Goal: Information Seeking & Learning: Learn about a topic

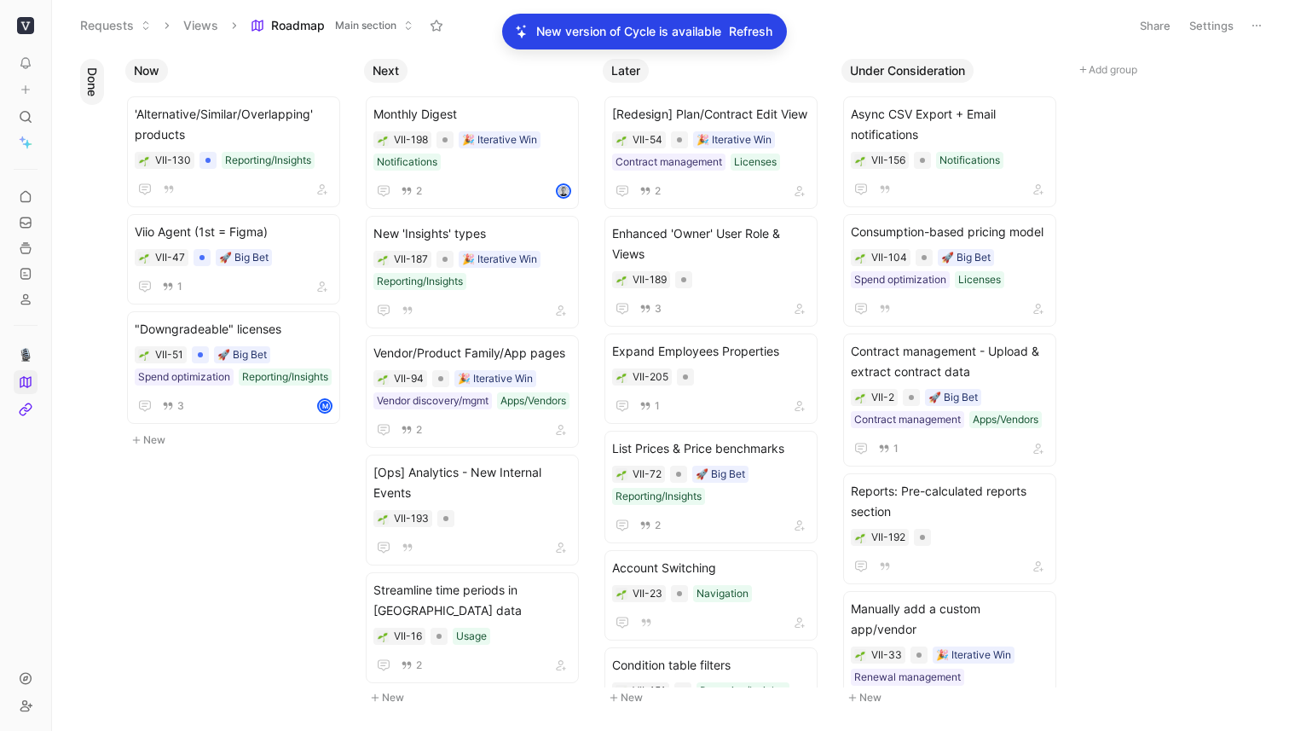
click at [754, 31] on span "Refresh" at bounding box center [750, 31] width 43 height 20
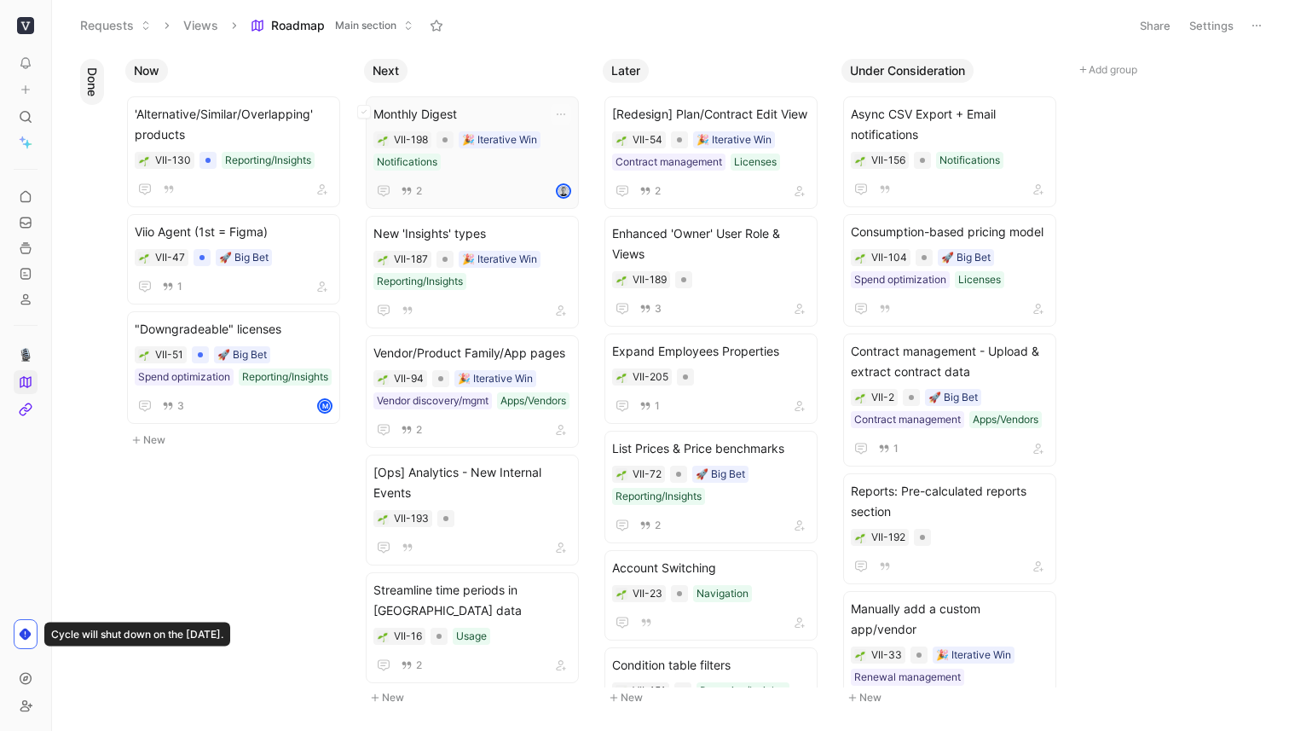
click at [532, 112] on span "Monthly Digest" at bounding box center [472, 114] width 198 height 20
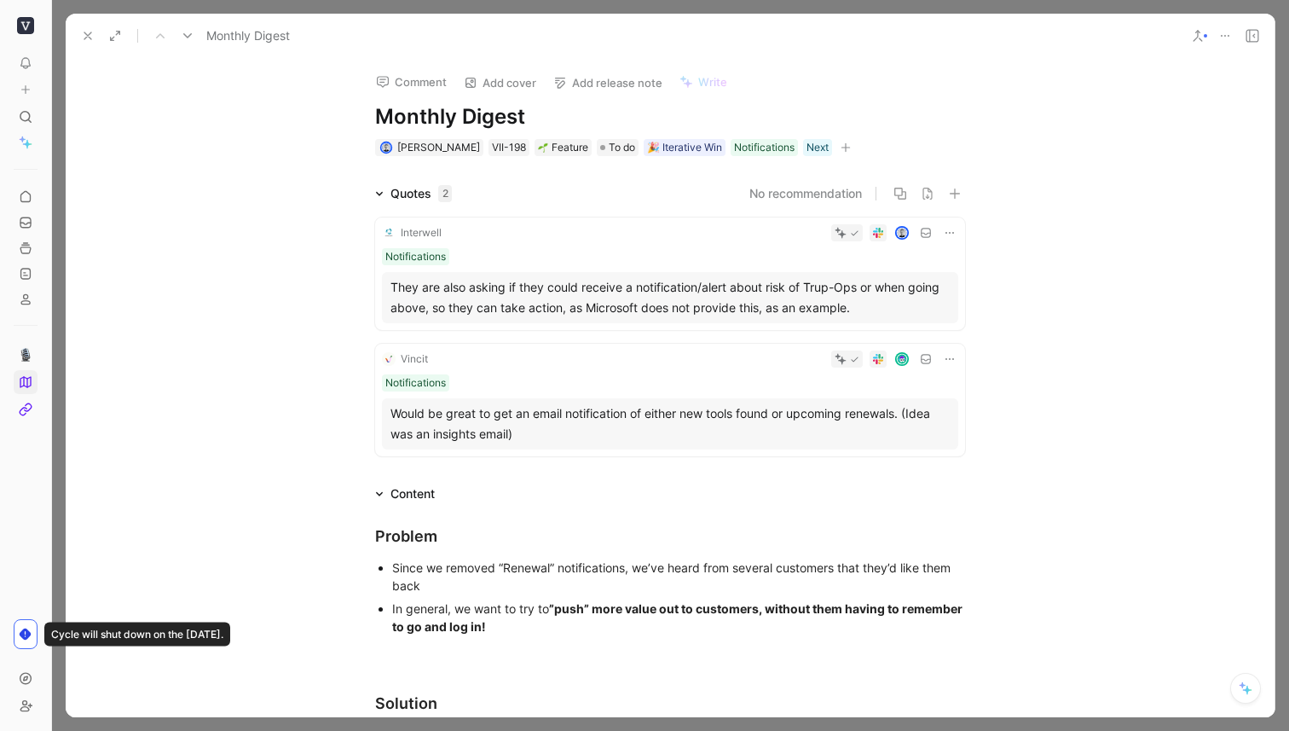
click at [86, 37] on use at bounding box center [87, 35] width 7 height 7
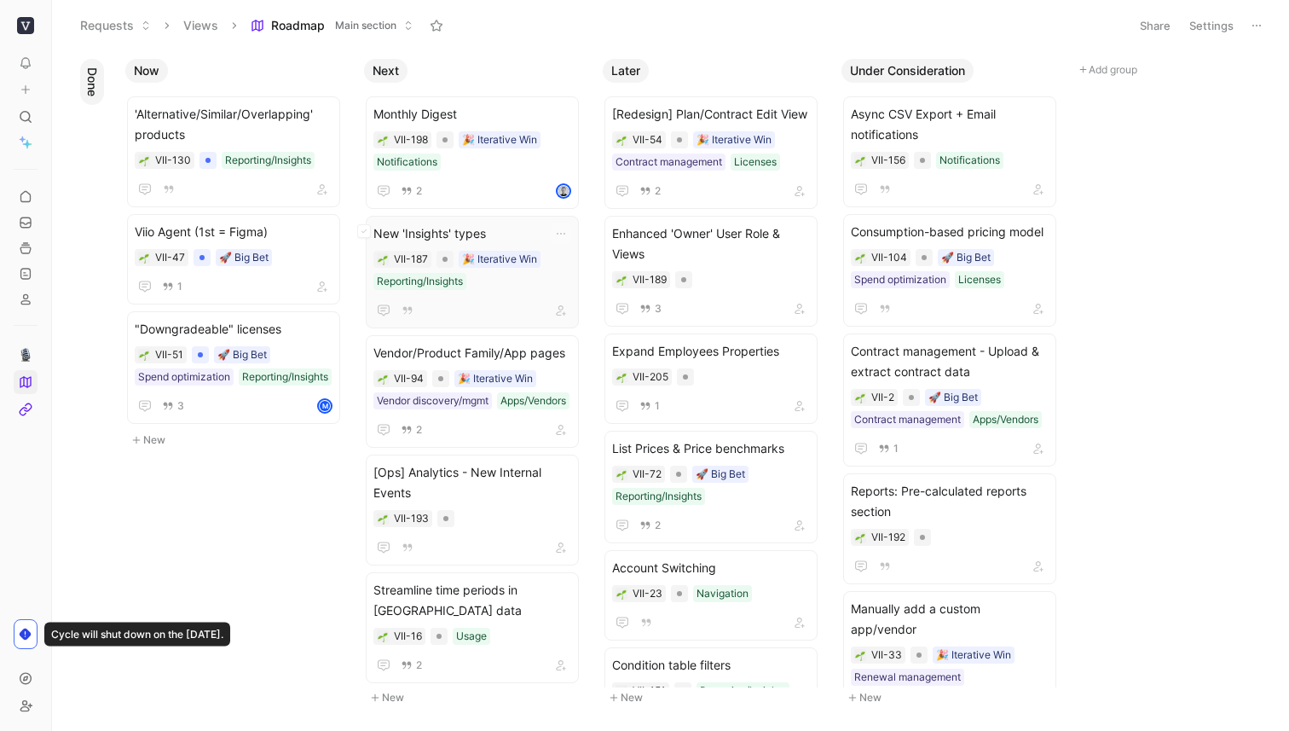
click at [498, 222] on div "New 'Insights' types VII-187 🎉 Iterative Win Reporting/Insights" at bounding box center [472, 272] width 213 height 113
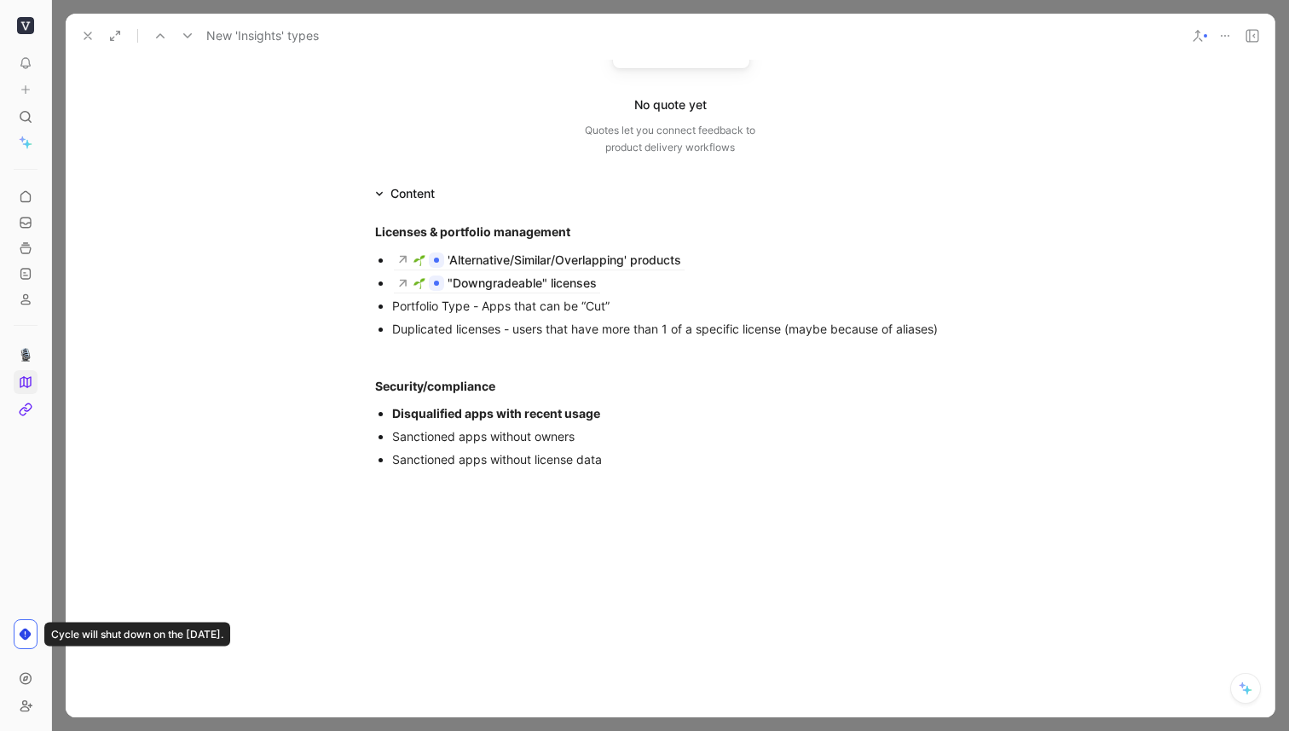
scroll to position [228, 0]
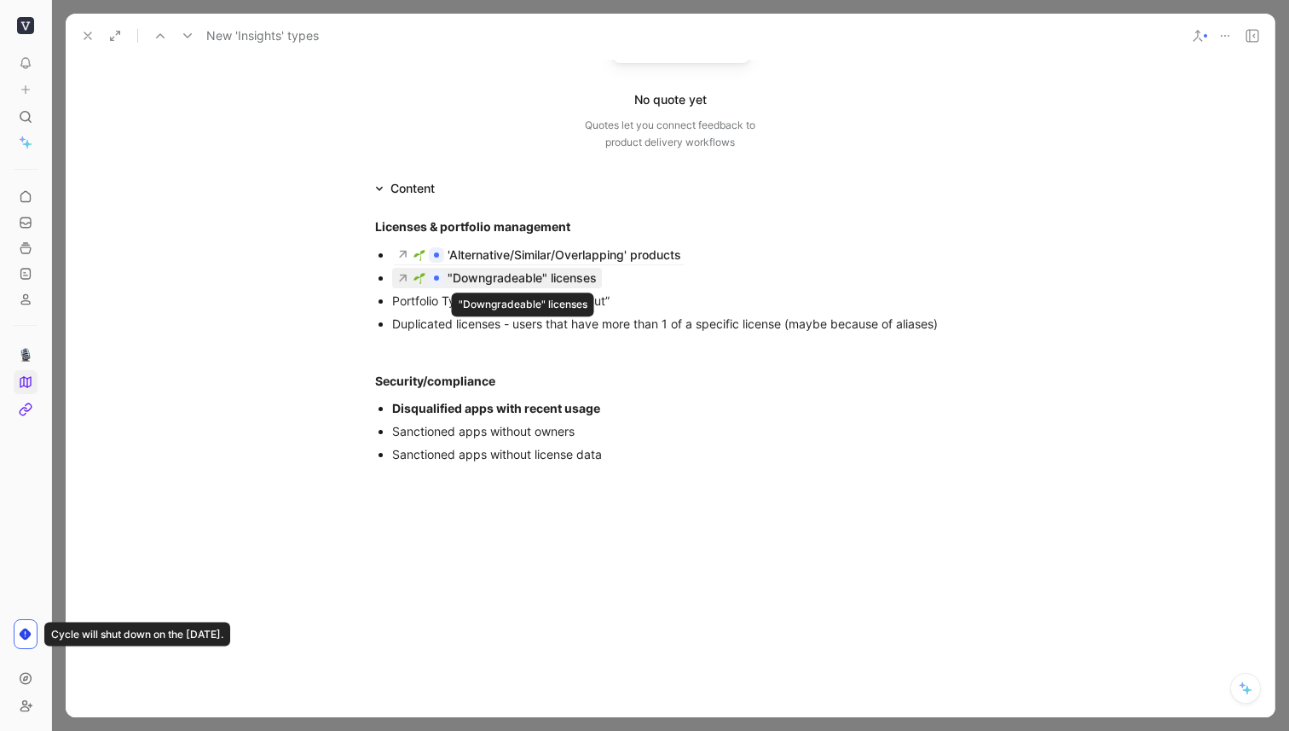
click at [509, 278] on div ""Downgradeable" licenses" at bounding box center [522, 278] width 149 height 20
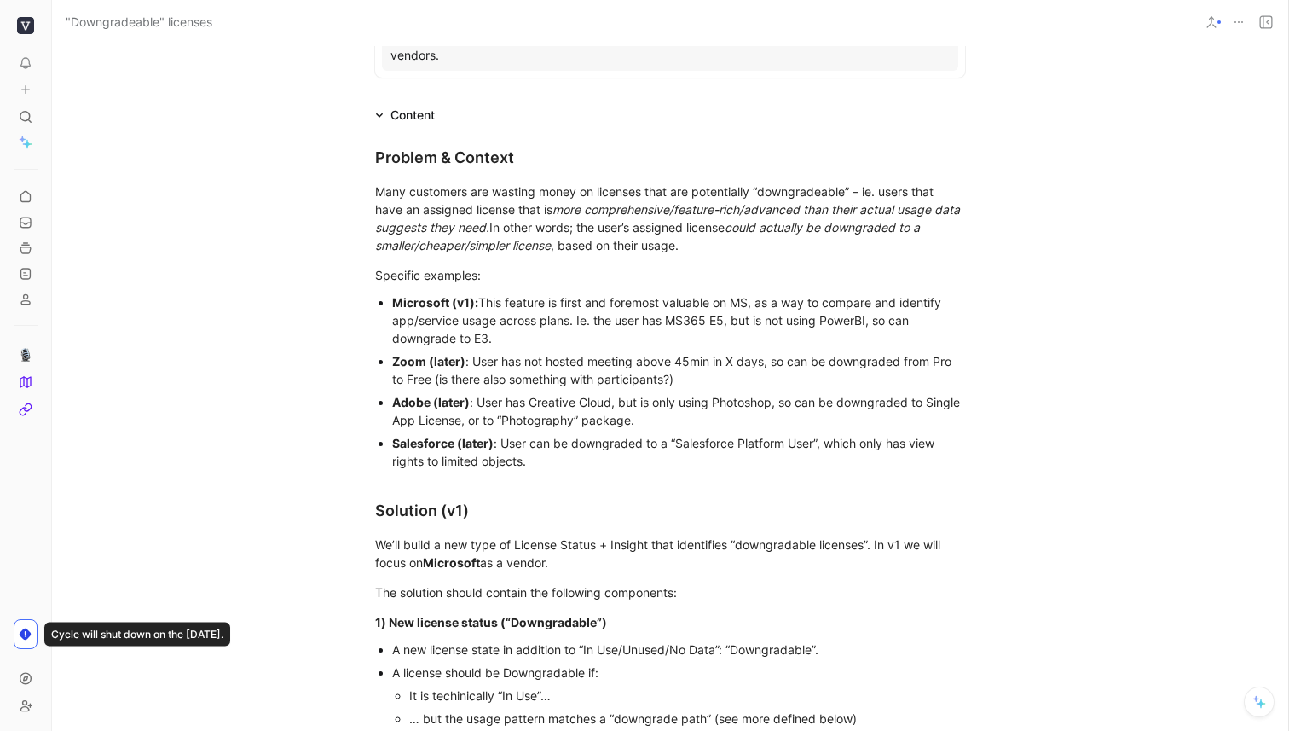
scroll to position [544, 0]
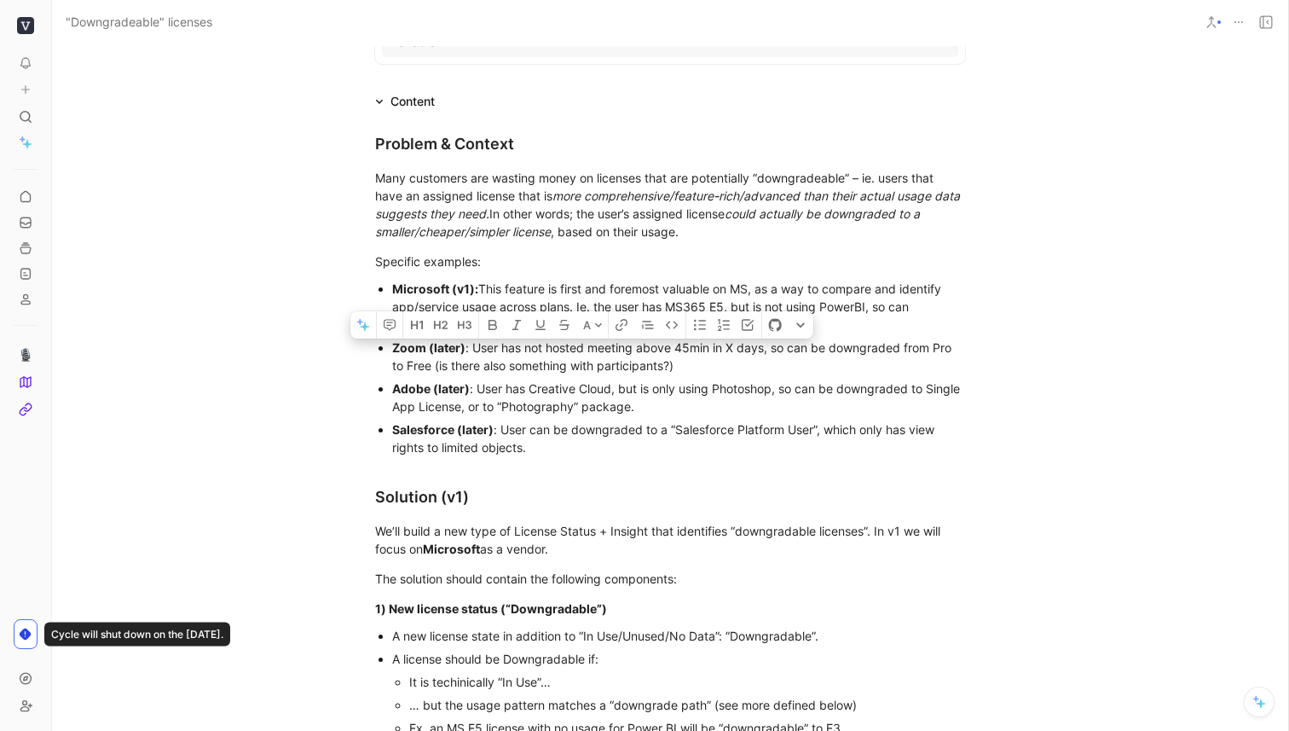
drag, startPoint x: 574, startPoint y: 373, endPoint x: 489, endPoint y: 370, distance: 85.3
click at [489, 379] on div "Adobe (later) : User has Creative Cloud, but is only using Photoshop, so can be…" at bounding box center [678, 397] width 573 height 36
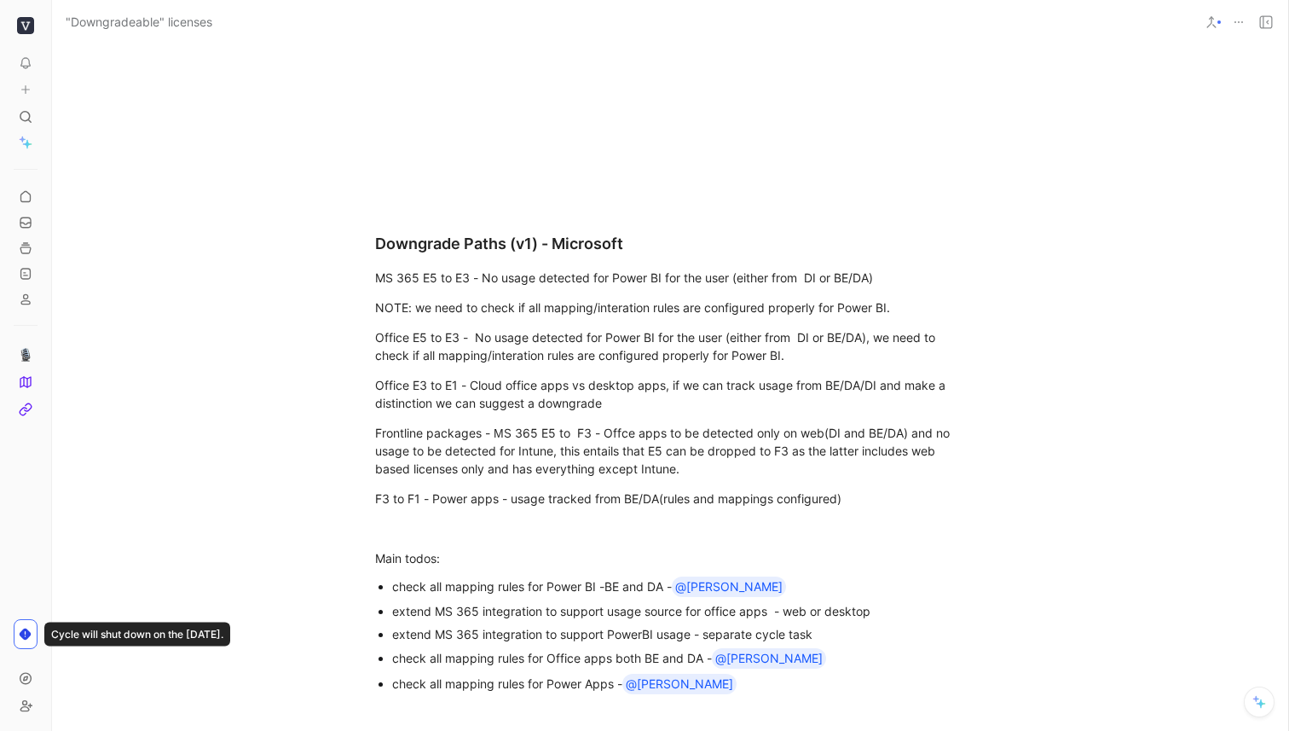
scroll to position [2947, 0]
click at [505, 375] on div "Office E3 to E1 - Cloud office apps vs desktop apps, if we can track usage from…" at bounding box center [670, 393] width 590 height 36
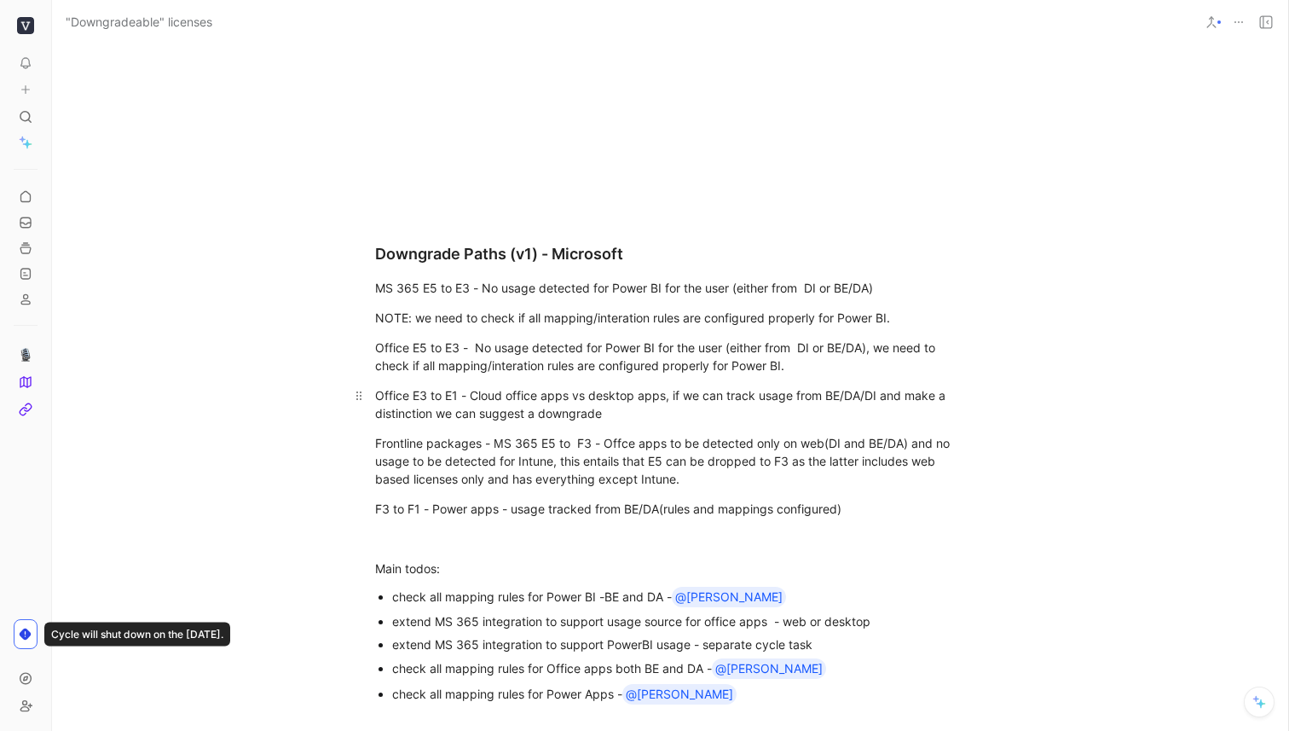
scroll to position [2961, 0]
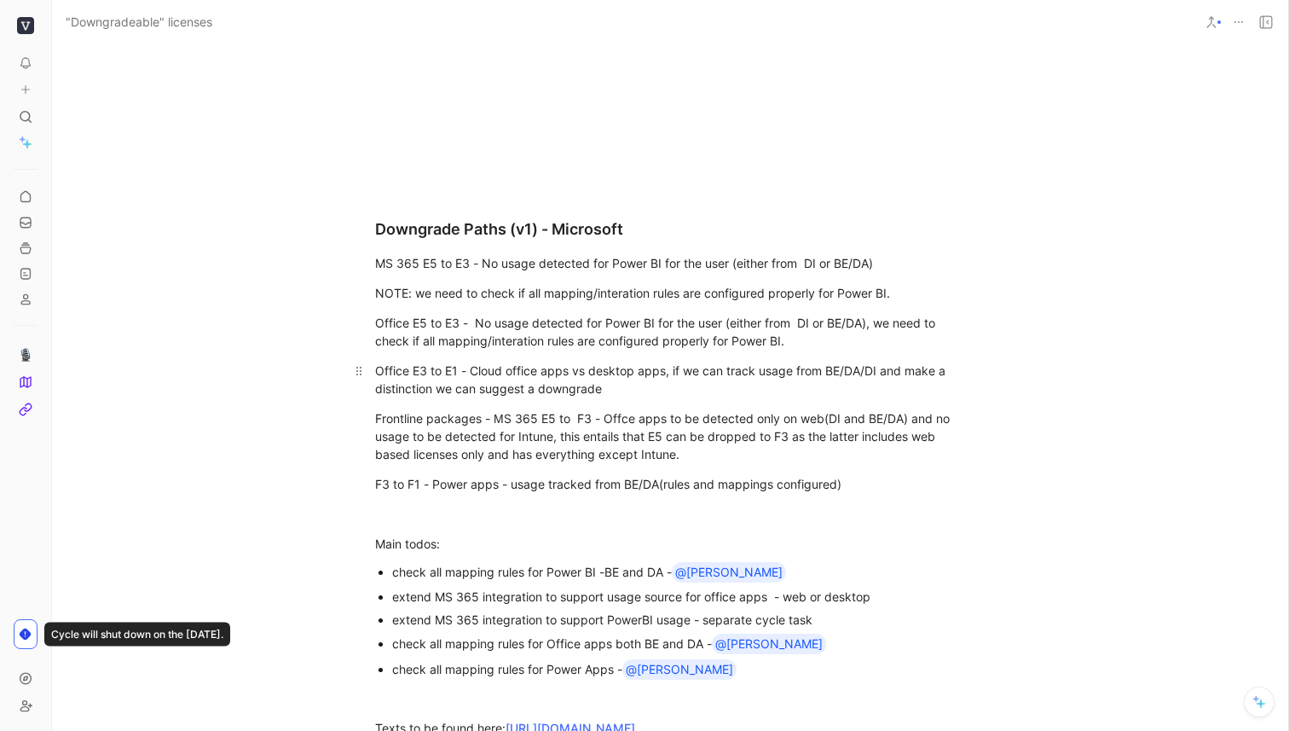
click at [615, 368] on div "Office E3 to E1 - Cloud office apps vs desktop apps, if we can track usage from…" at bounding box center [670, 379] width 590 height 36
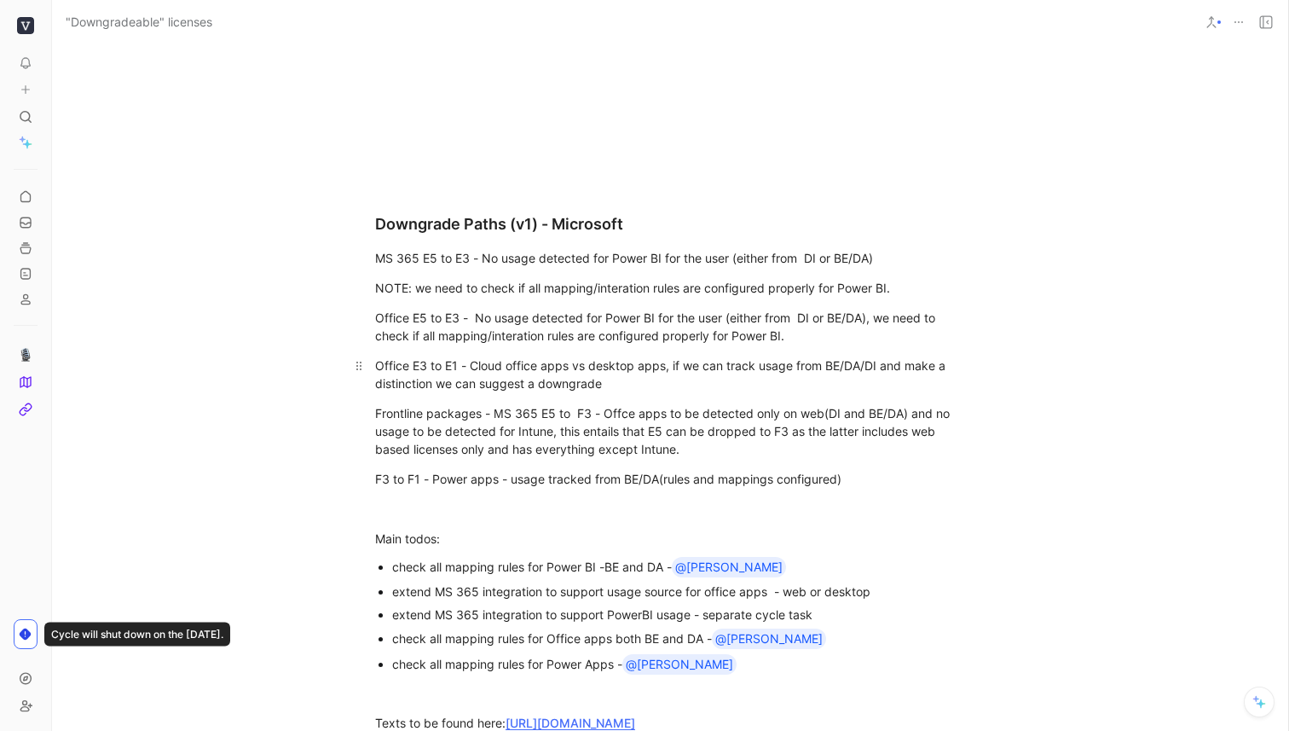
scroll to position [2965, 0]
click at [523, 309] on div "Office E5 to E3 - No usage detected for Power BI for the user (either from DI o…" at bounding box center [670, 327] width 590 height 36
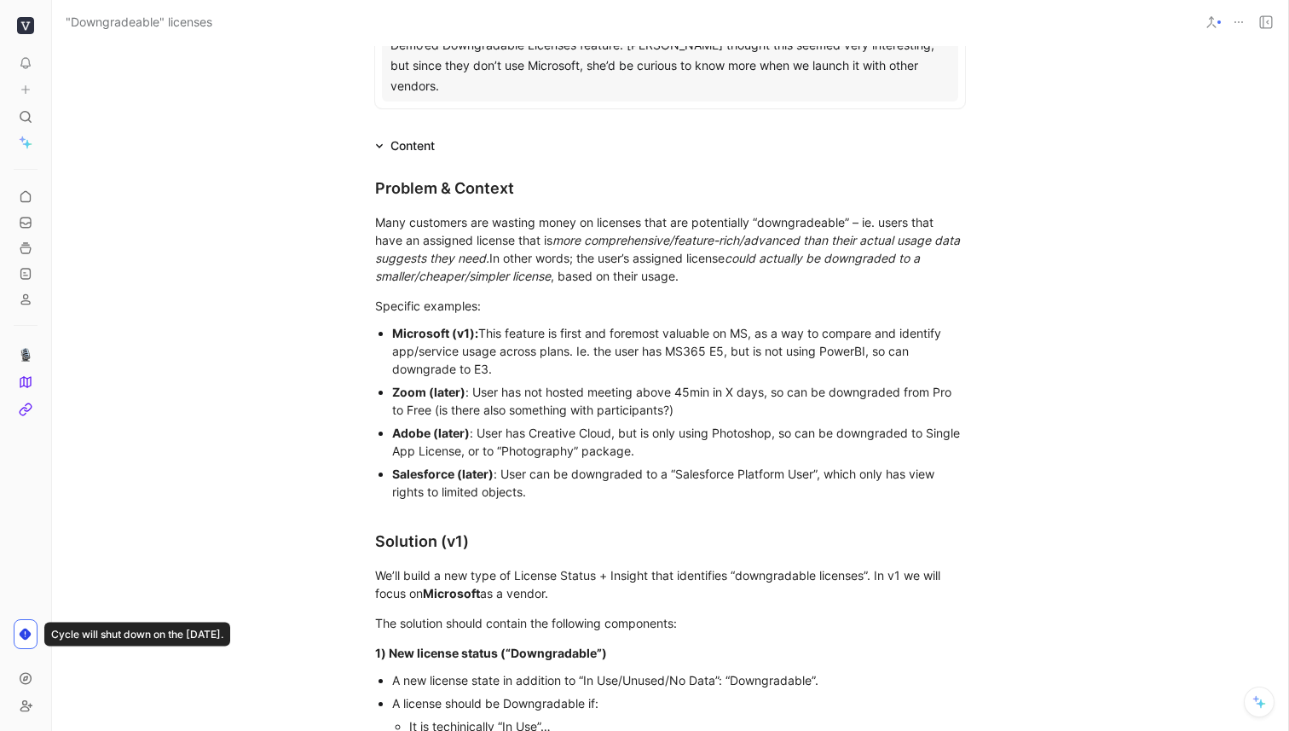
scroll to position [492, 0]
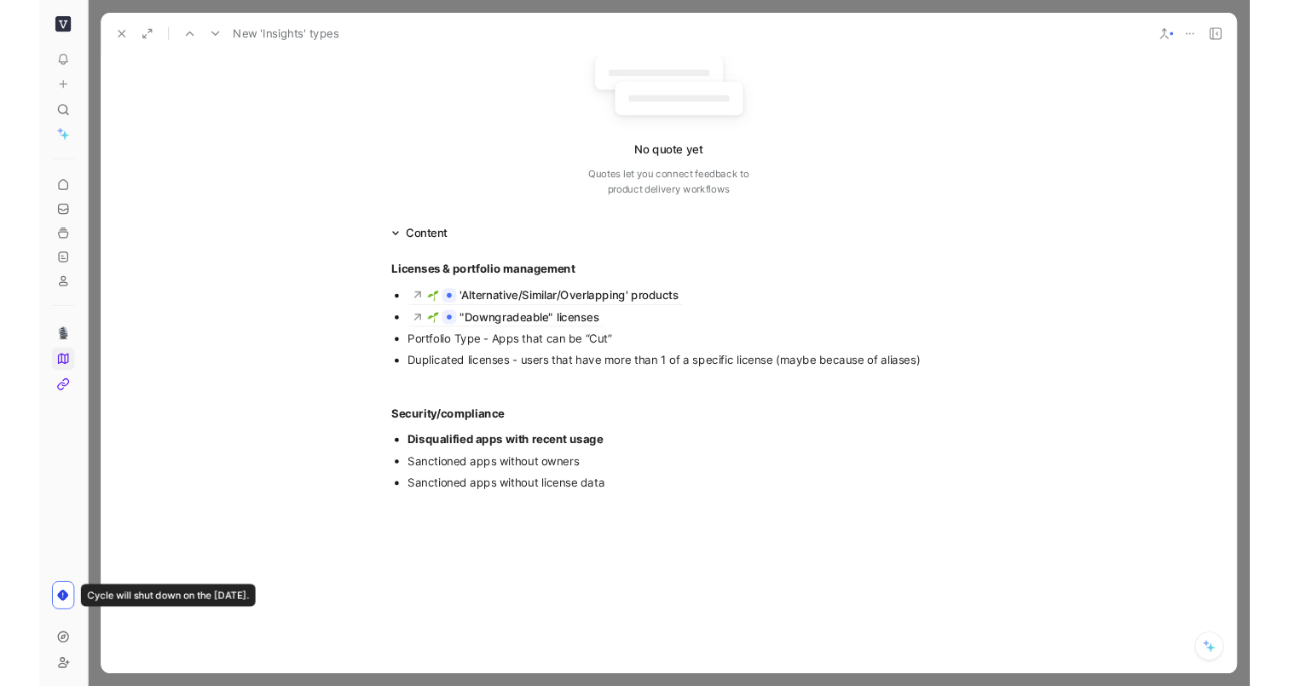
scroll to position [195, 0]
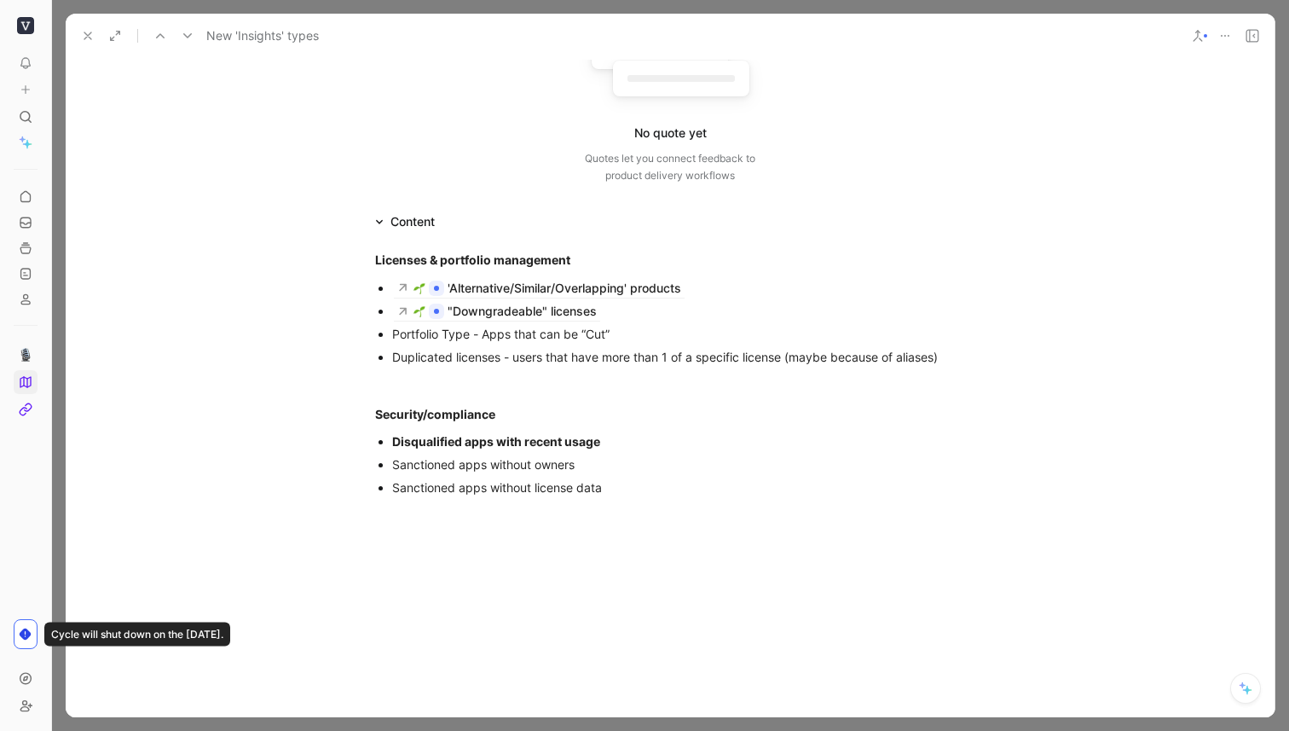
click at [636, 444] on div "Disqualified apps with recent usage" at bounding box center [678, 441] width 573 height 18
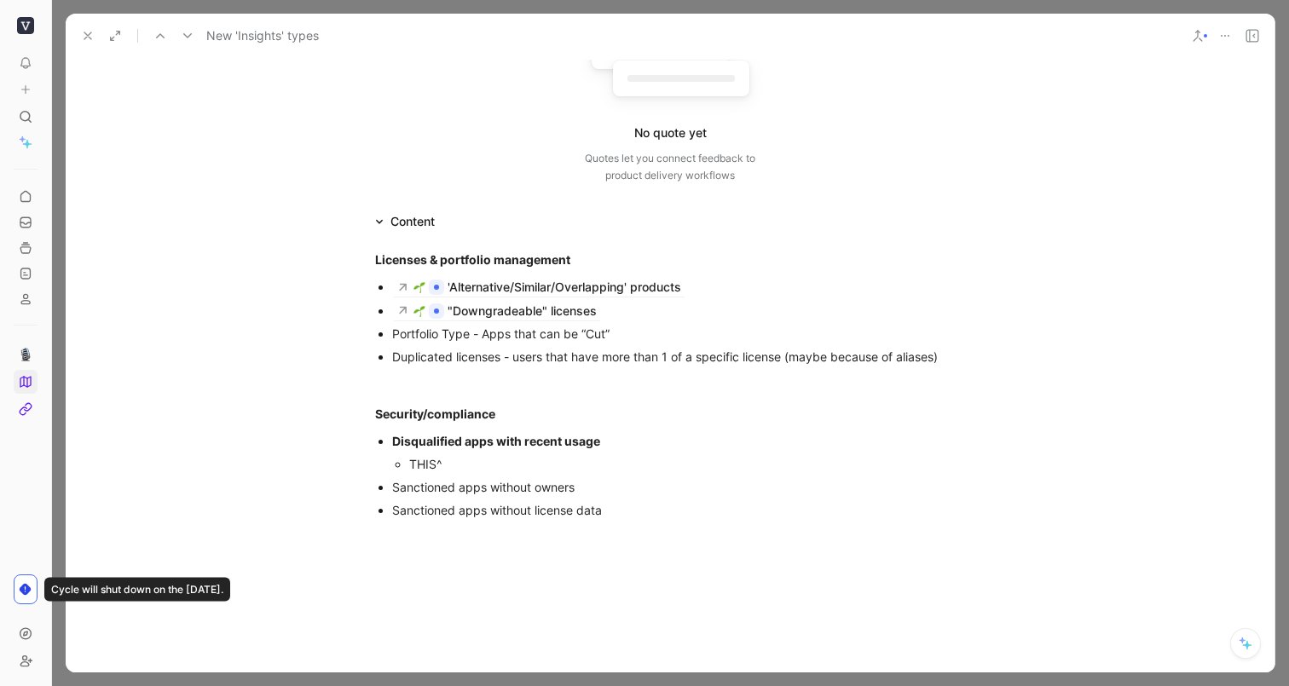
click at [549, 463] on div "THIS^" at bounding box center [687, 464] width 556 height 18
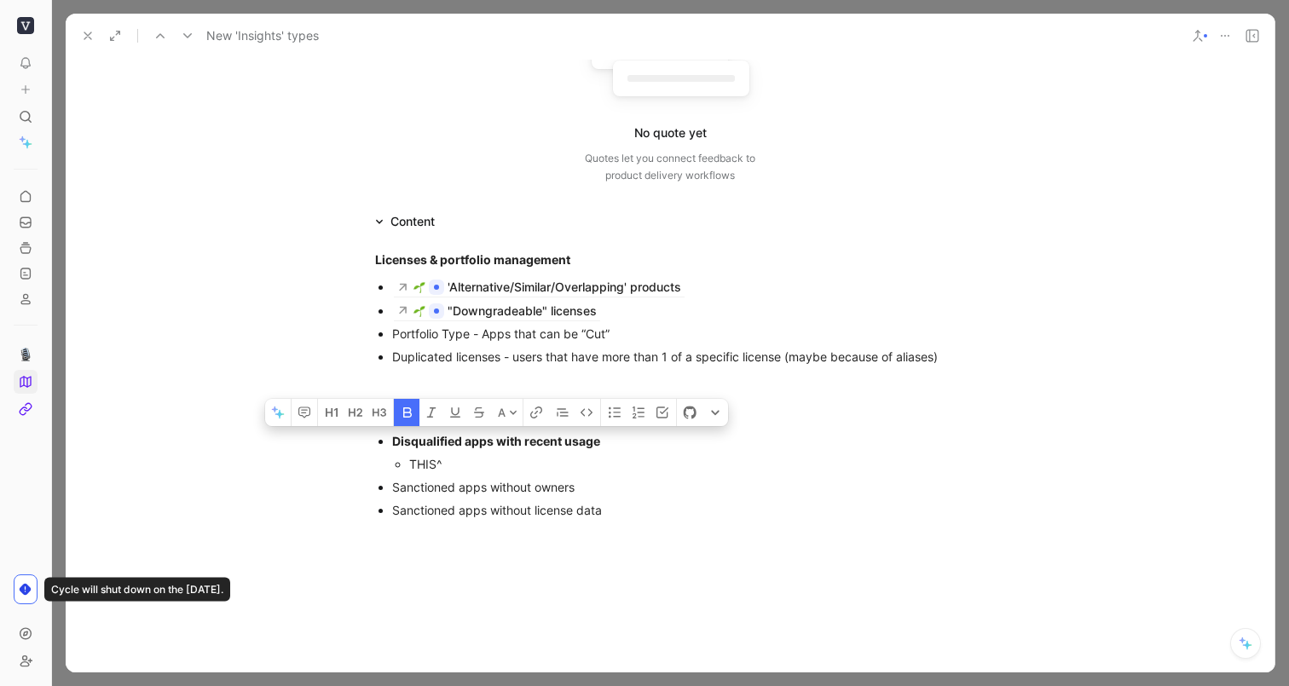
drag, startPoint x: 633, startPoint y: 440, endPoint x: 362, endPoint y: 438, distance: 270.3
click at [362, 438] on ul "Disqualified apps with recent usage THIS^ Sanctioned apps without owners Sancti…" at bounding box center [670, 476] width 655 height 92
click at [465, 463] on div "THIS^" at bounding box center [687, 464] width 556 height 18
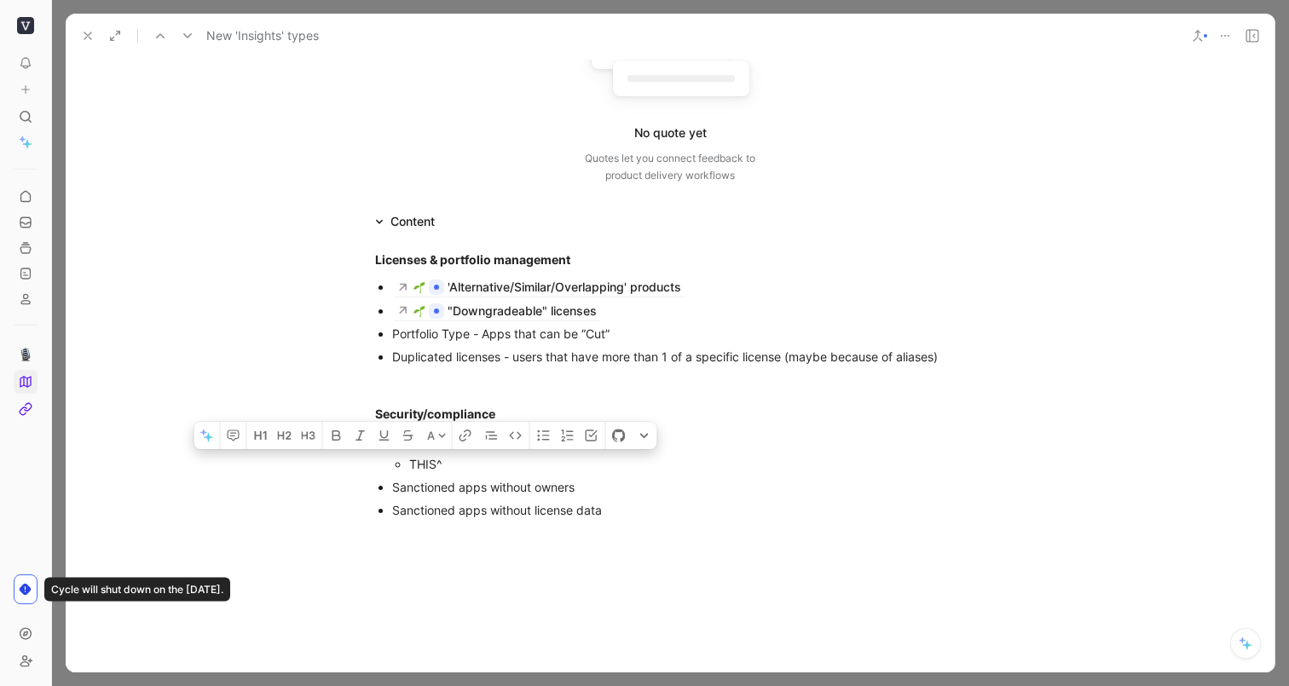
drag, startPoint x: 440, startPoint y: 462, endPoint x: 455, endPoint y: 463, distance: 15.4
click at [455, 463] on li "THIS^" at bounding box center [687, 464] width 556 height 23
click at [455, 463] on div "THIS^" at bounding box center [687, 464] width 556 height 18
drag, startPoint x: 450, startPoint y: 465, endPoint x: 410, endPoint y: 465, distance: 40.1
click at [410, 465] on div "THIS^" at bounding box center [687, 464] width 556 height 18
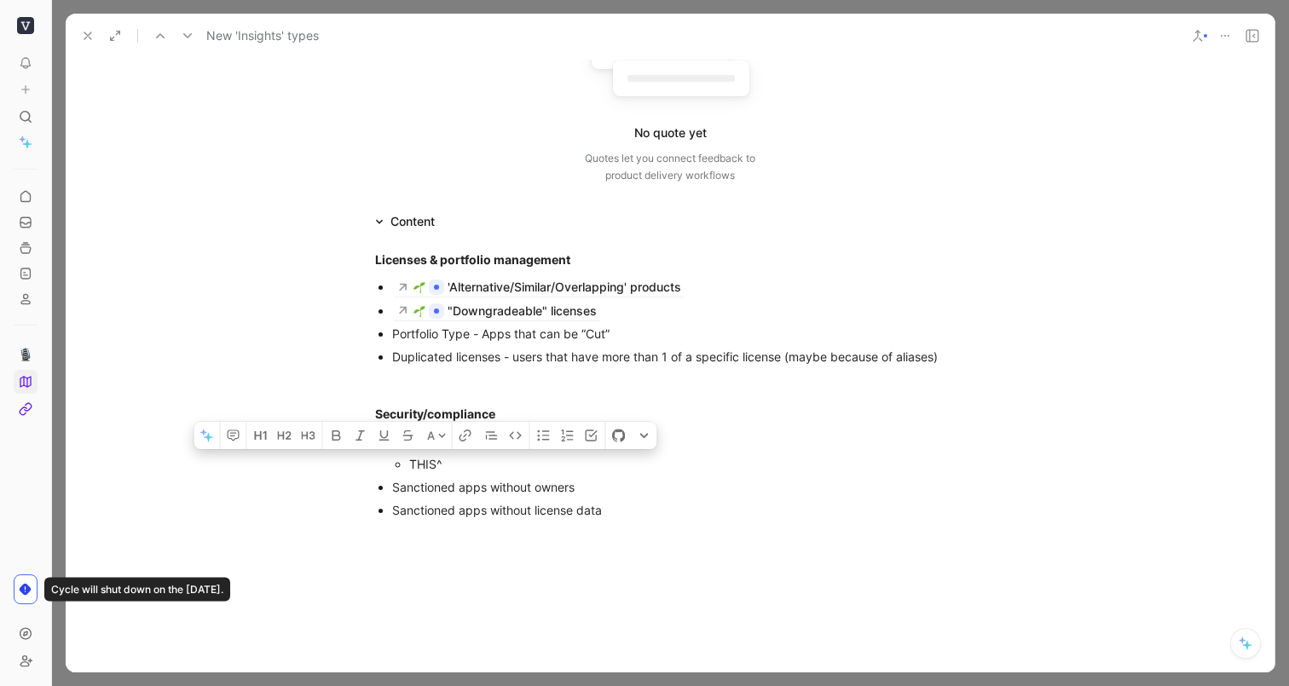
click at [409, 465] on div "THIS^" at bounding box center [687, 464] width 556 height 18
drag, startPoint x: 408, startPoint y: 465, endPoint x: 453, endPoint y: 465, distance: 45.2
click at [453, 465] on ul "THIS^" at bounding box center [678, 464] width 573 height 23
click at [453, 465] on div "THIS^" at bounding box center [687, 464] width 556 height 18
click at [476, 446] on strong "Disqualified apps with recent usage" at bounding box center [496, 441] width 208 height 14
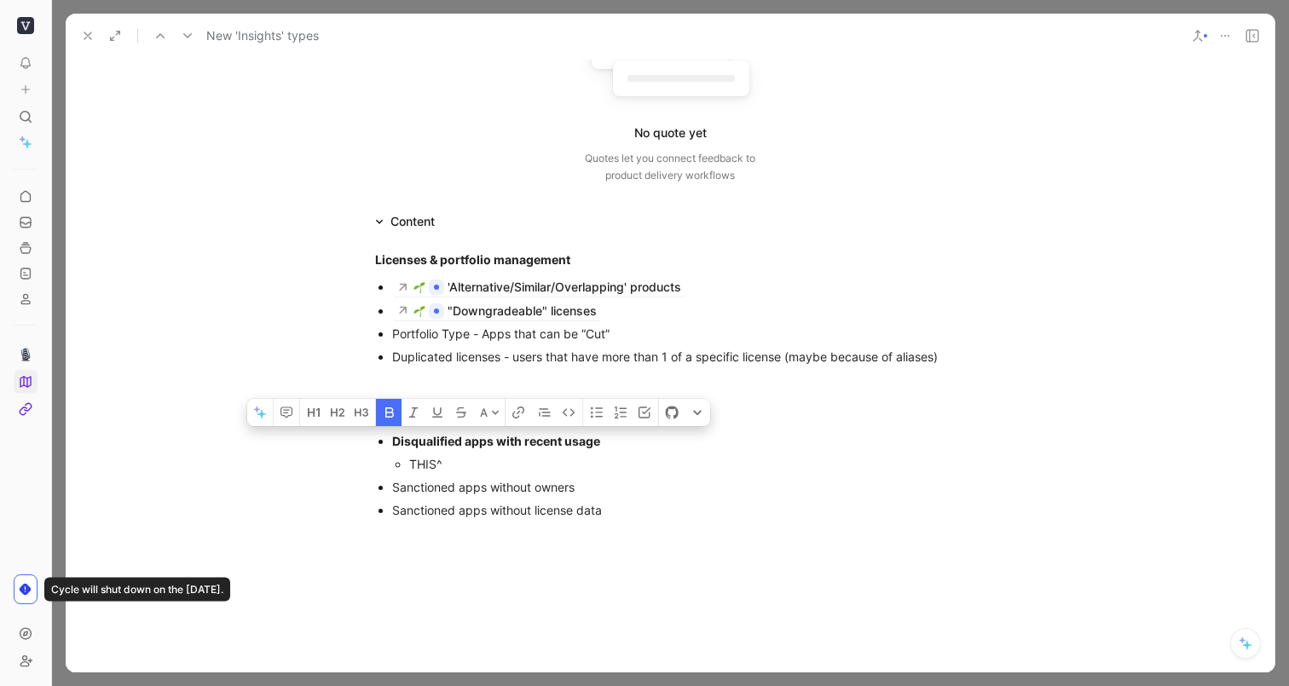
click at [476, 446] on strong "Disqualified apps with recent usage" at bounding box center [496, 441] width 208 height 14
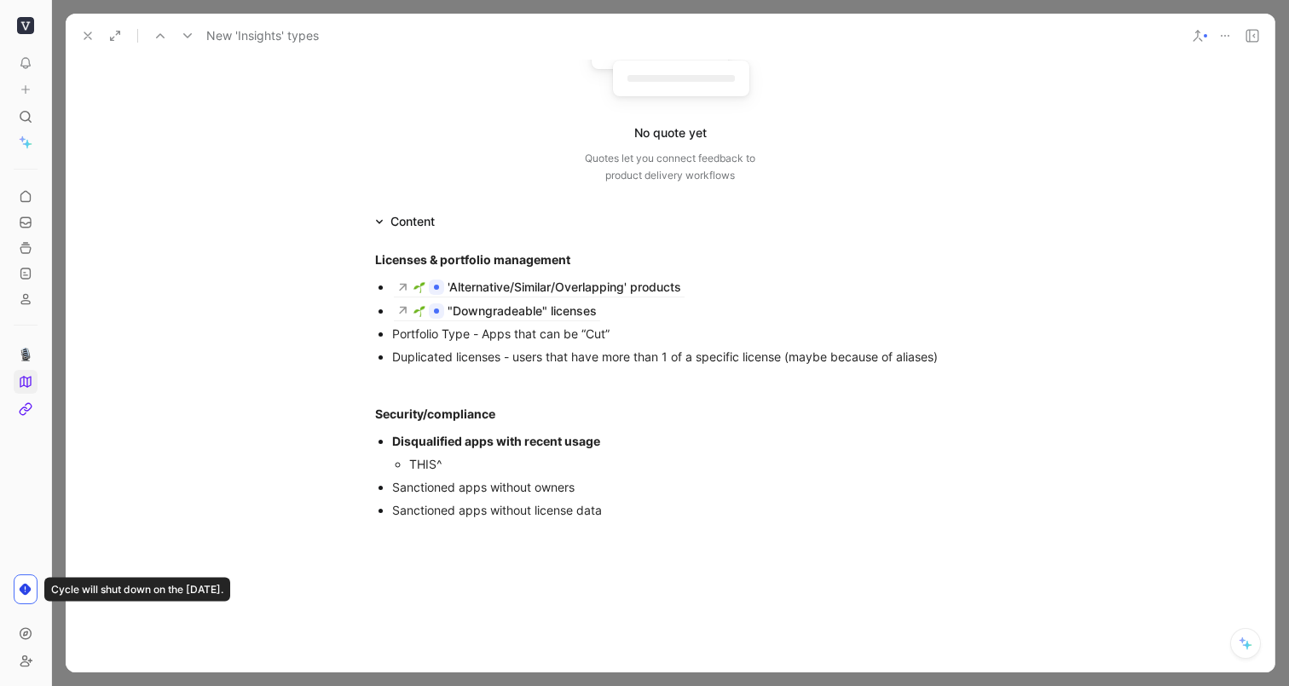
click at [451, 446] on strong "Disqualified apps with recent usage" at bounding box center [496, 441] width 208 height 14
click at [538, 443] on strong "Disqualified apps with recent usage" at bounding box center [496, 441] width 208 height 14
click at [460, 458] on div "THIS^" at bounding box center [687, 464] width 556 height 18
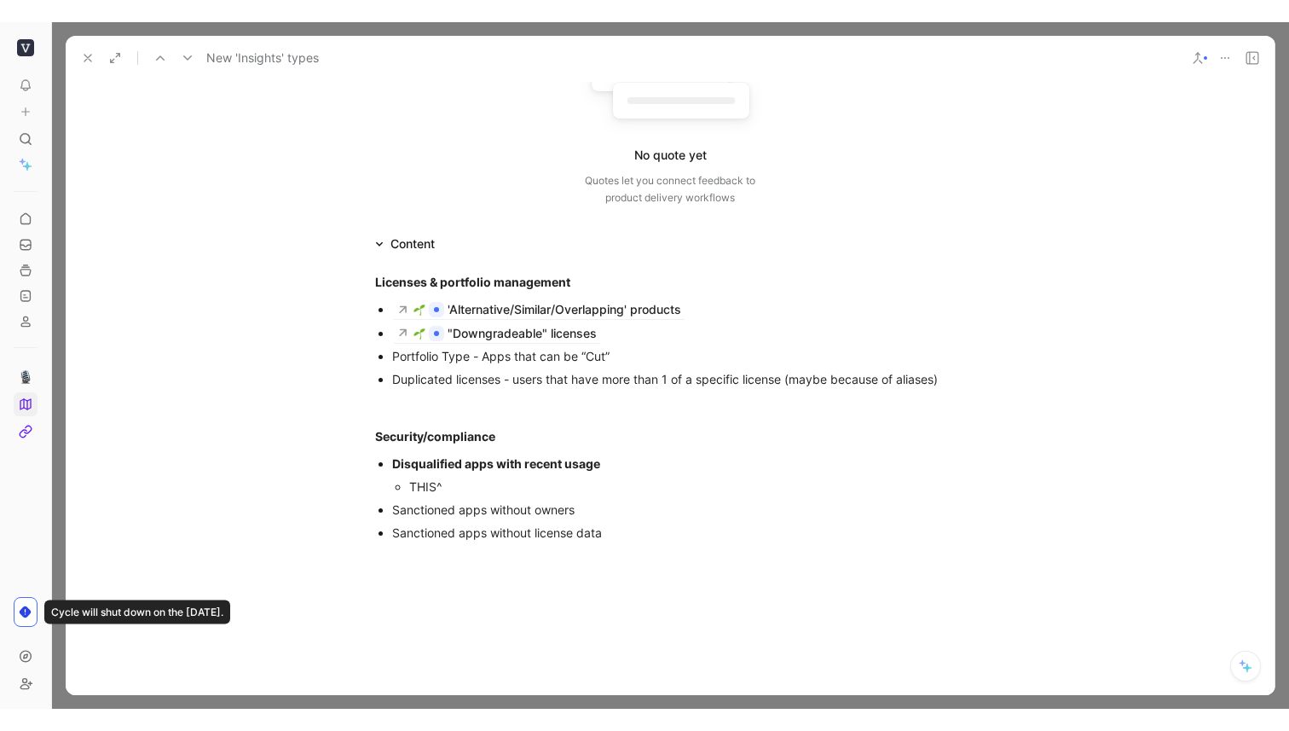
scroll to position [169, 0]
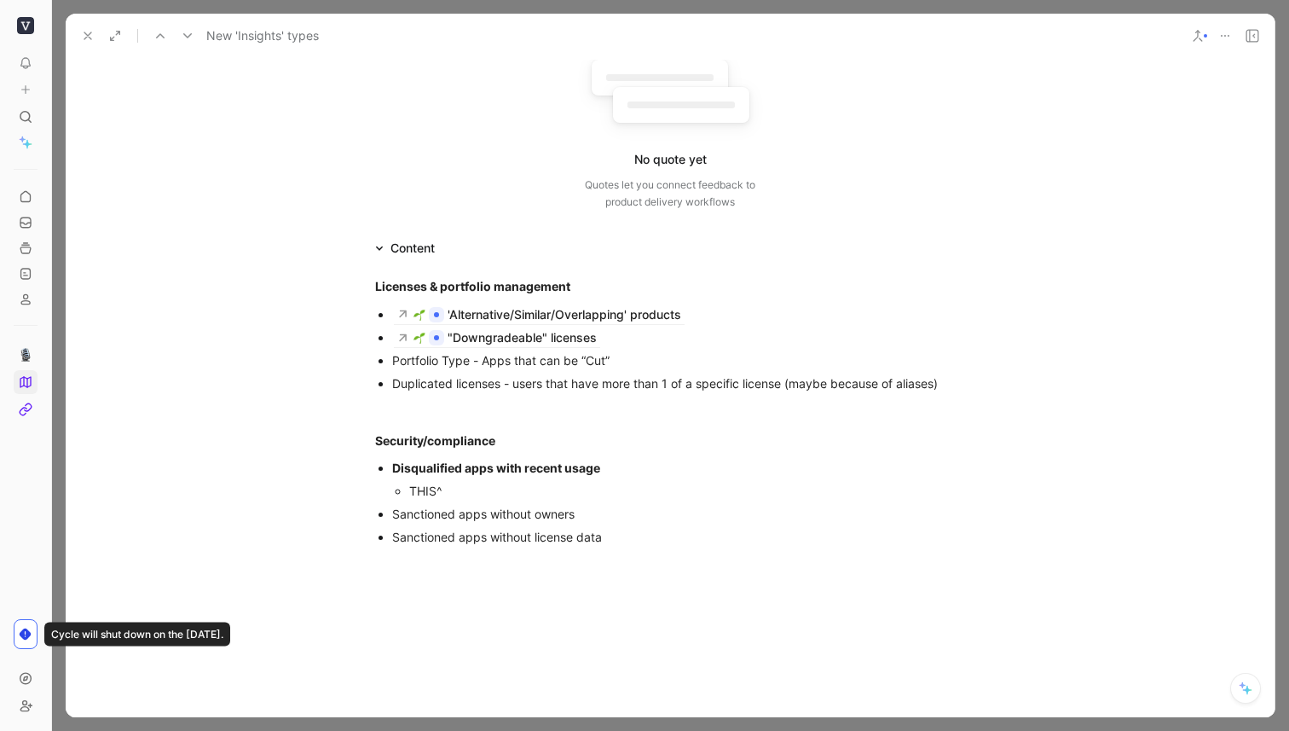
click at [87, 31] on icon at bounding box center [88, 36] width 14 height 14
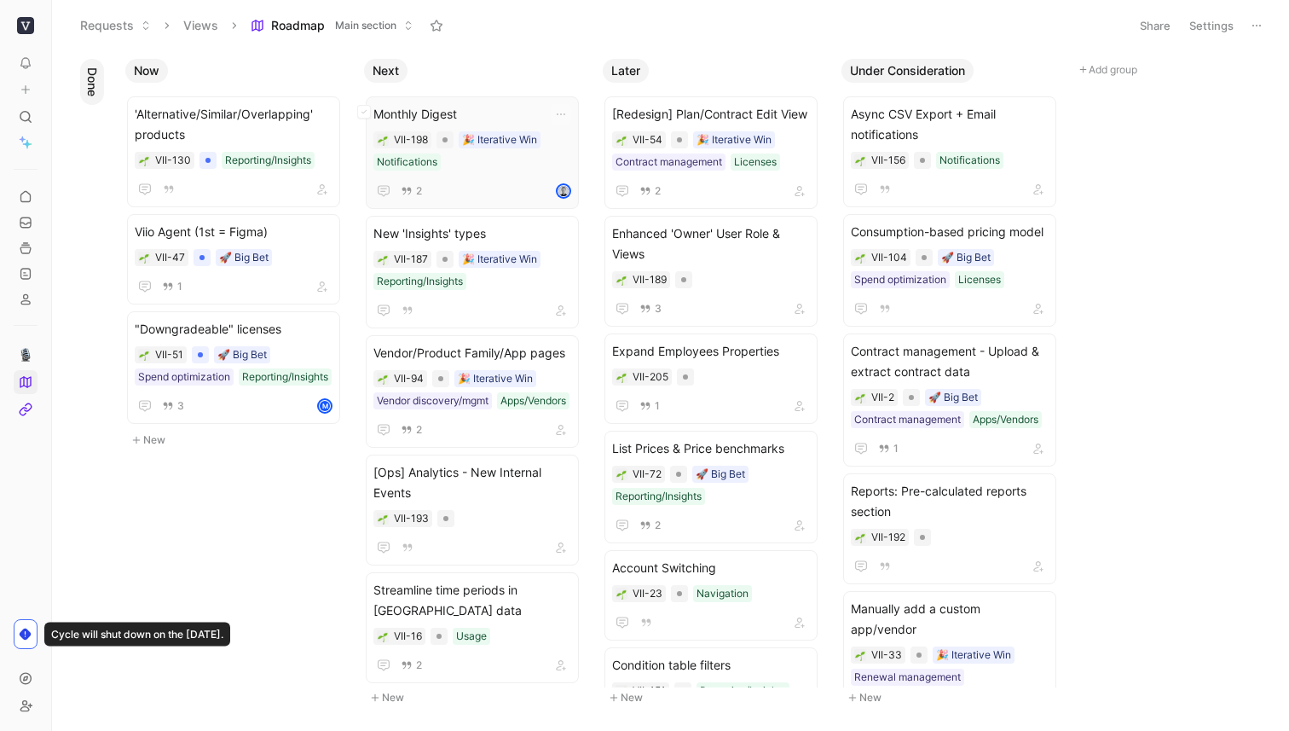
click at [425, 114] on span "Monthly Digest" at bounding box center [472, 114] width 198 height 20
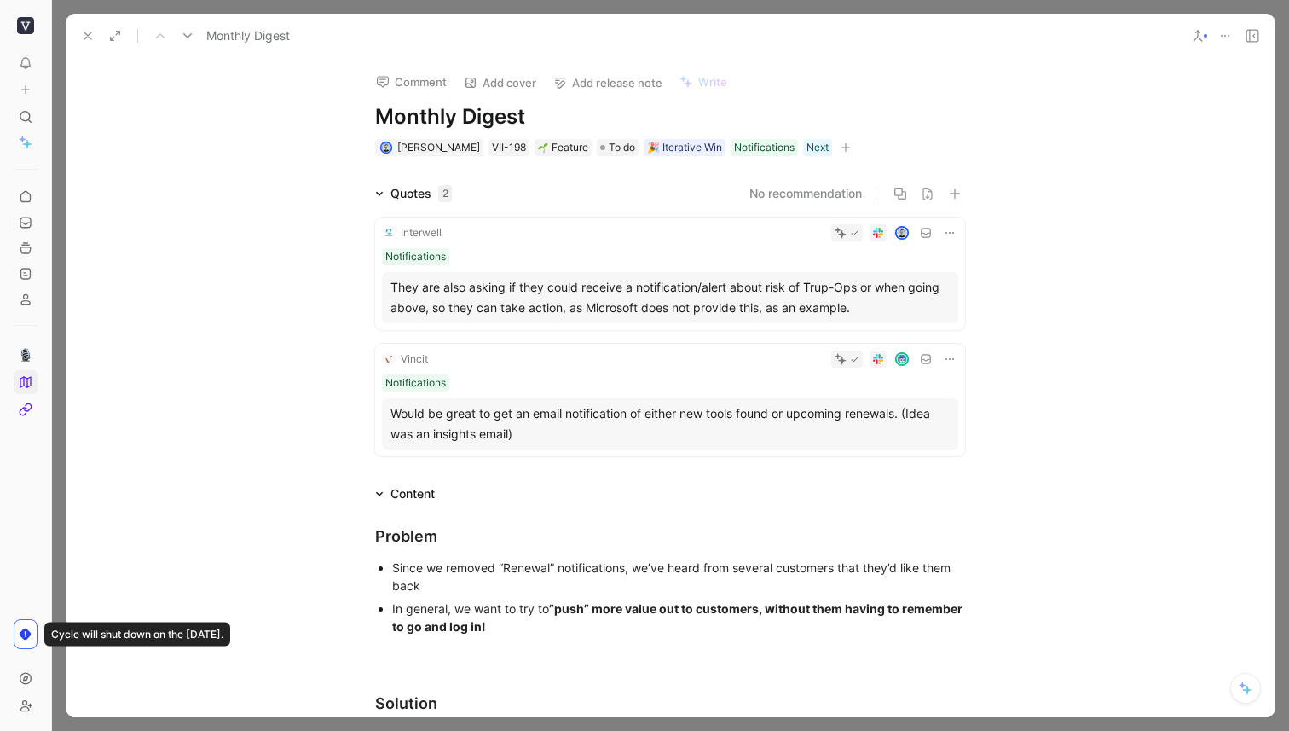
click at [1229, 41] on icon at bounding box center [1225, 36] width 14 height 14
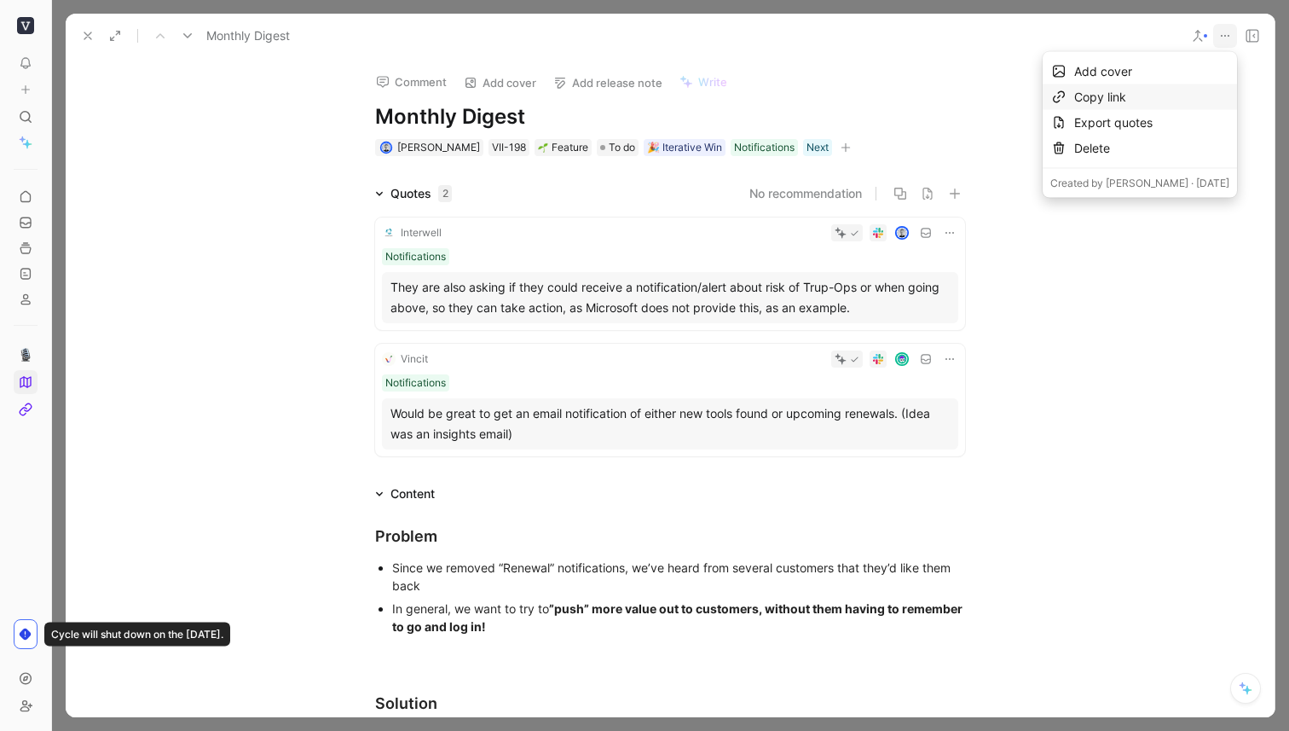
click at [1143, 88] on div "Copy link" at bounding box center [1151, 97] width 155 height 20
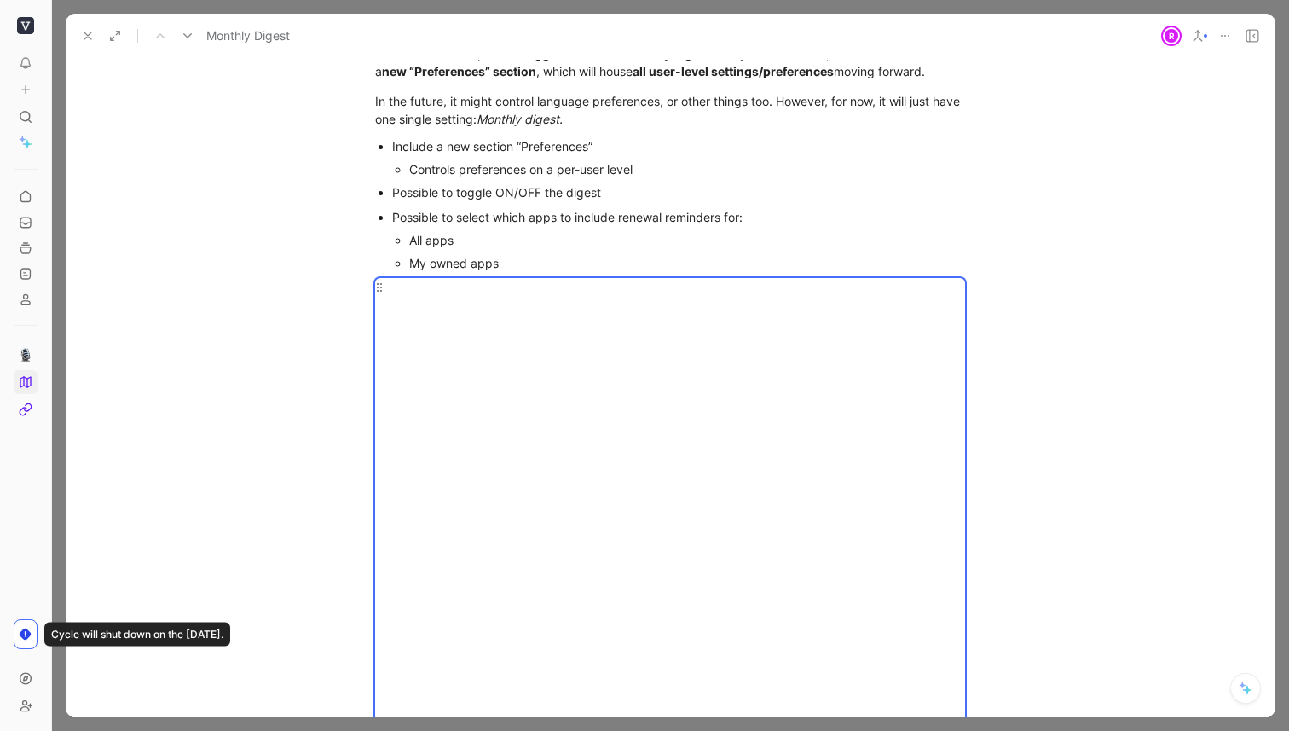
scroll to position [2598, 0]
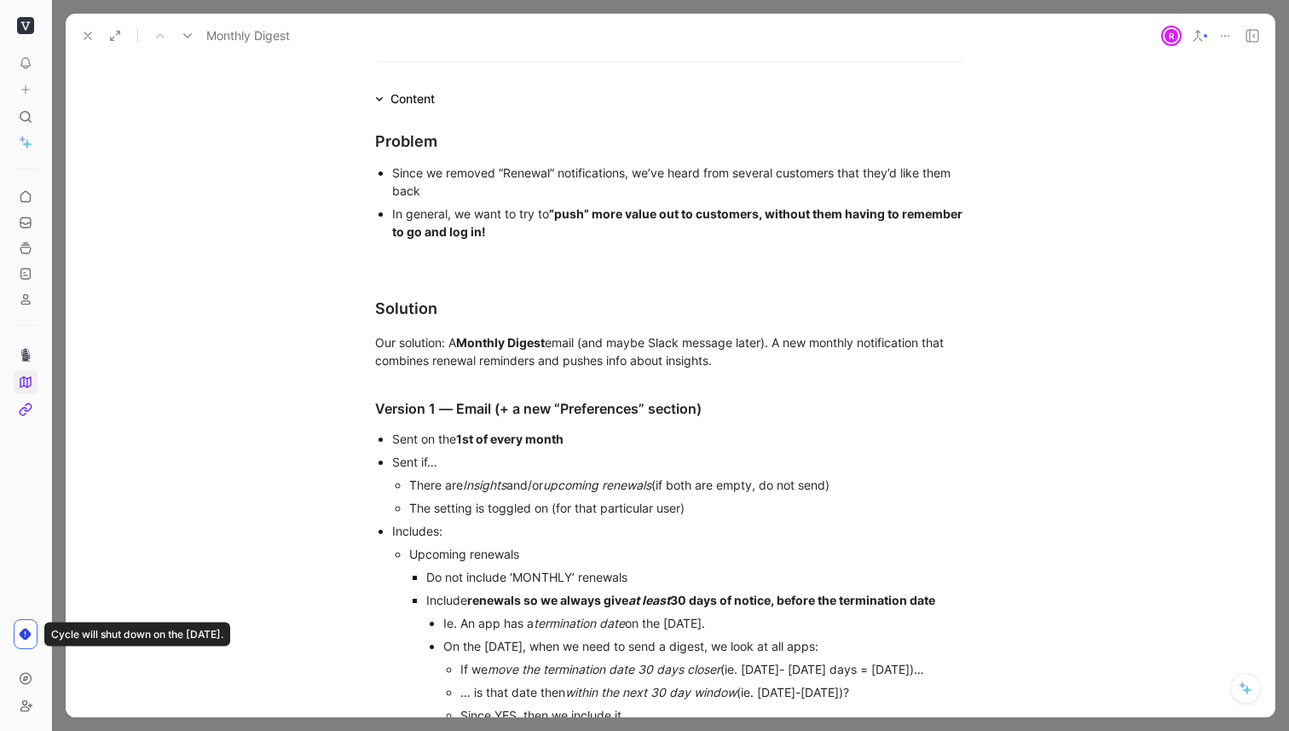
scroll to position [0, 0]
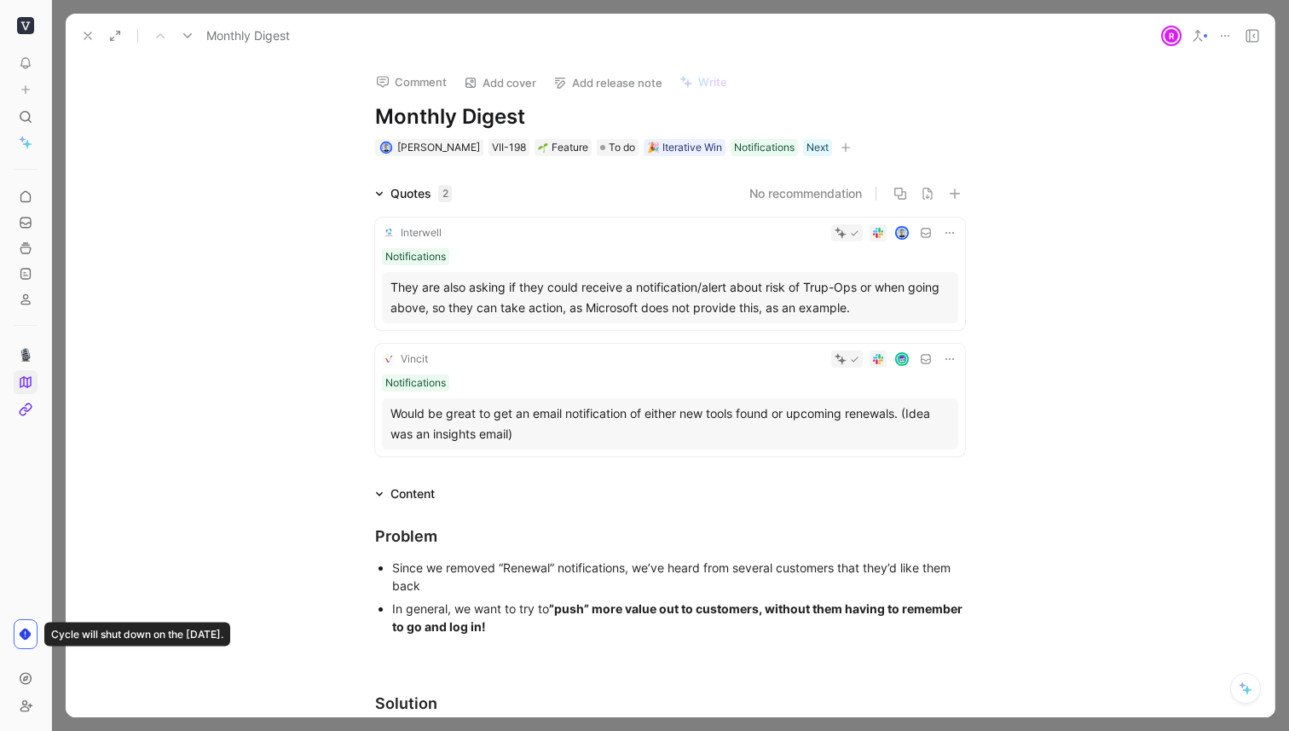
click at [85, 32] on icon at bounding box center [88, 36] width 14 height 14
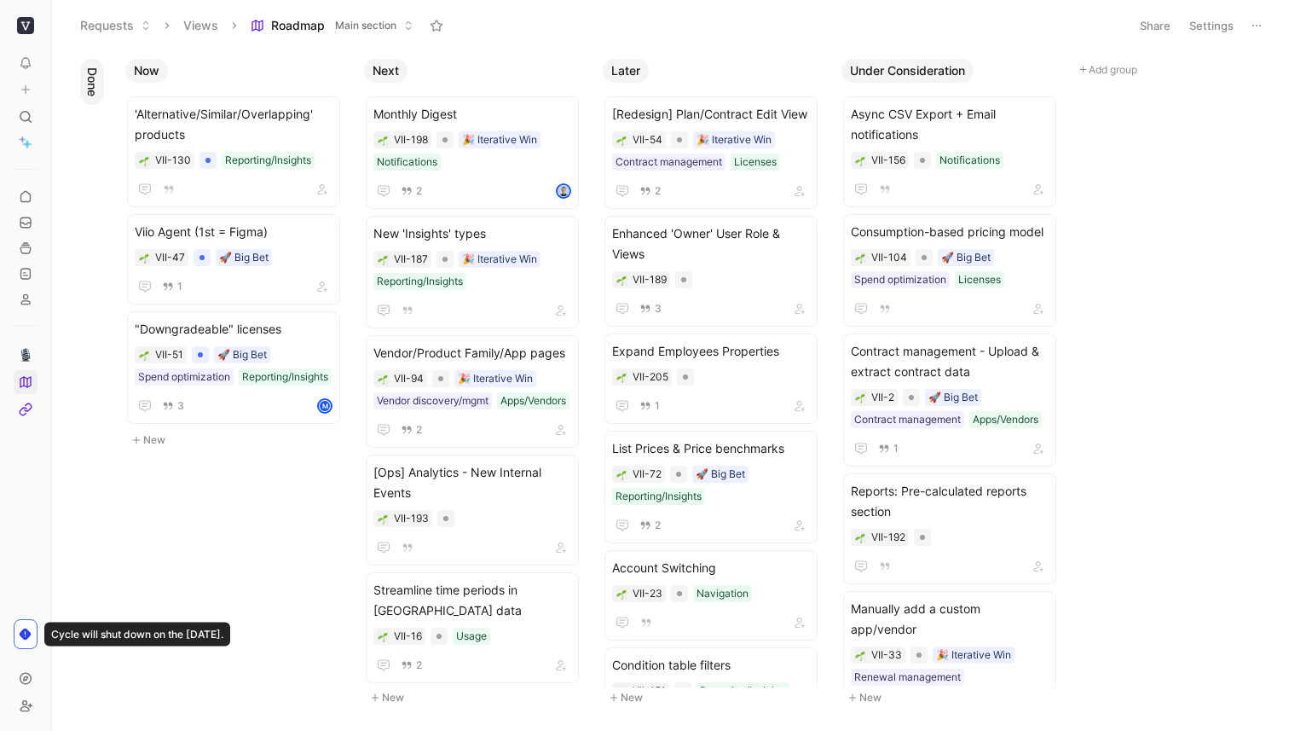
click at [322, 27] on span "Roadmap" at bounding box center [298, 25] width 54 height 17
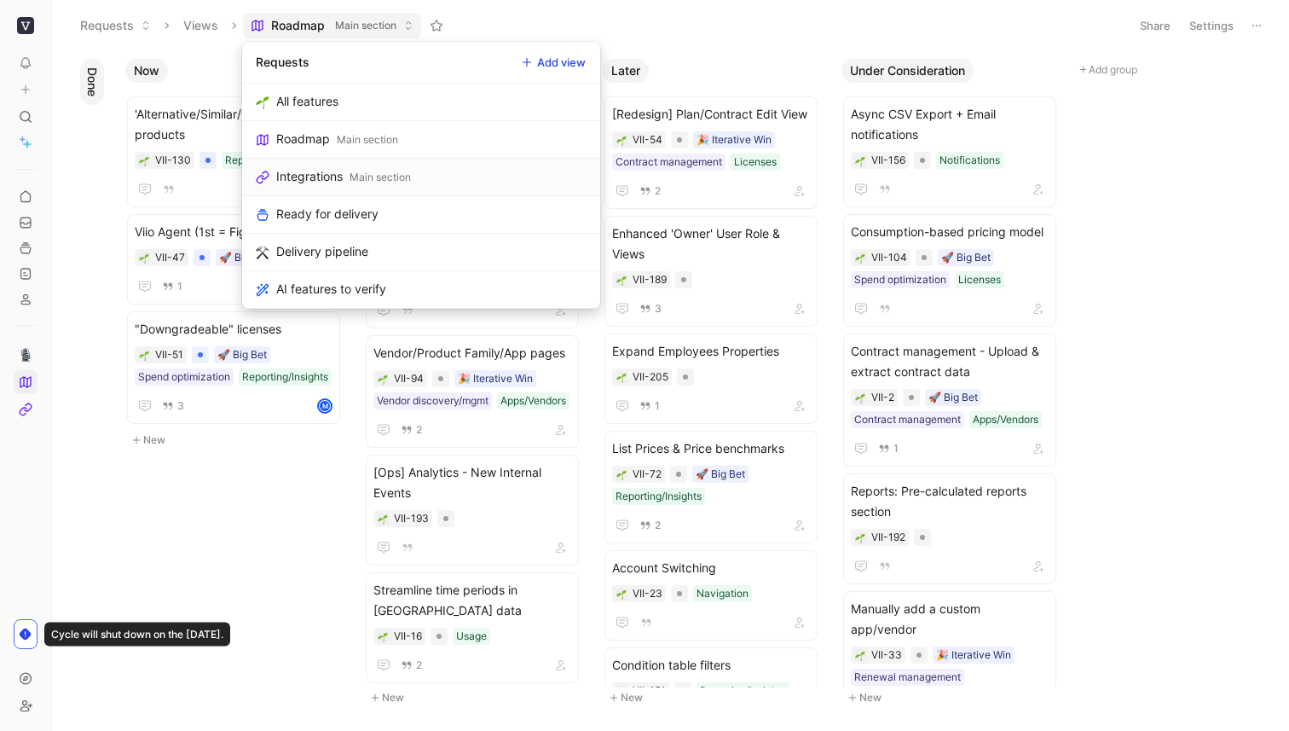
click at [327, 180] on div "Integrations" at bounding box center [309, 176] width 66 height 20
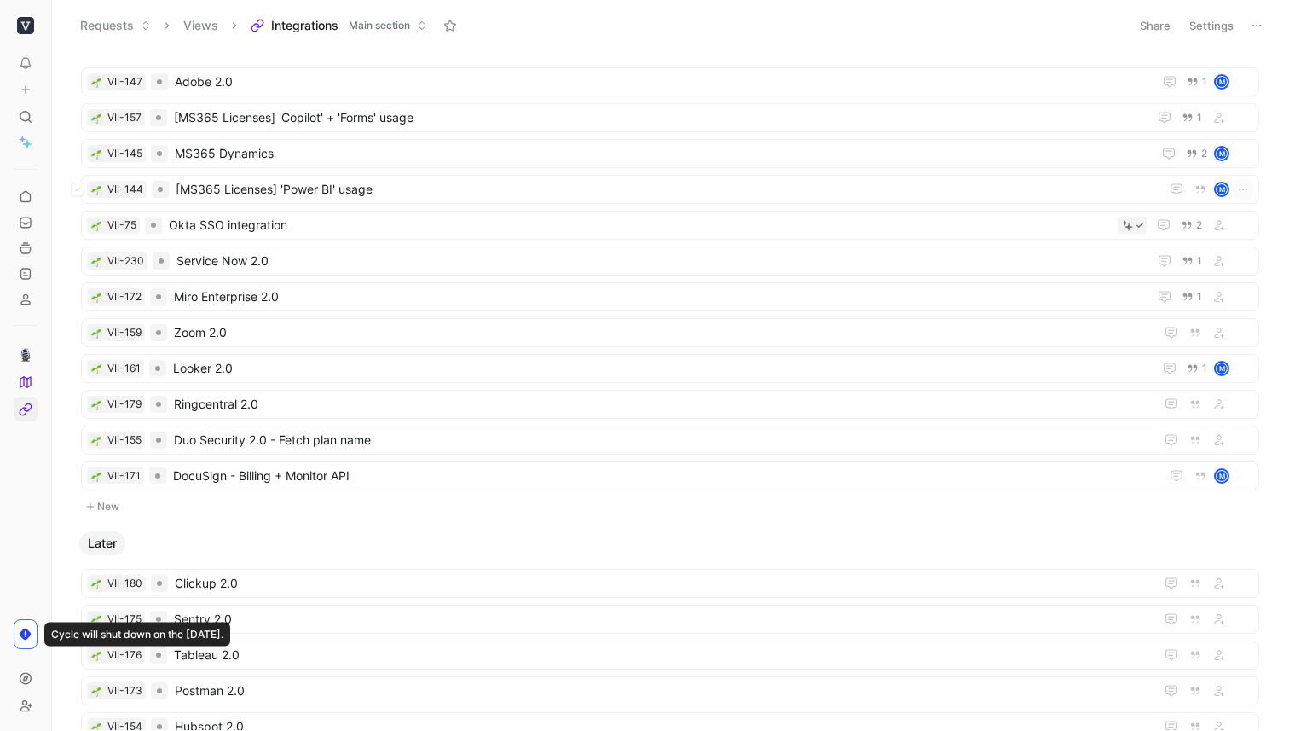
scroll to position [603, 0]
click at [205, 338] on span "Zoom 2.0" at bounding box center [661, 331] width 974 height 20
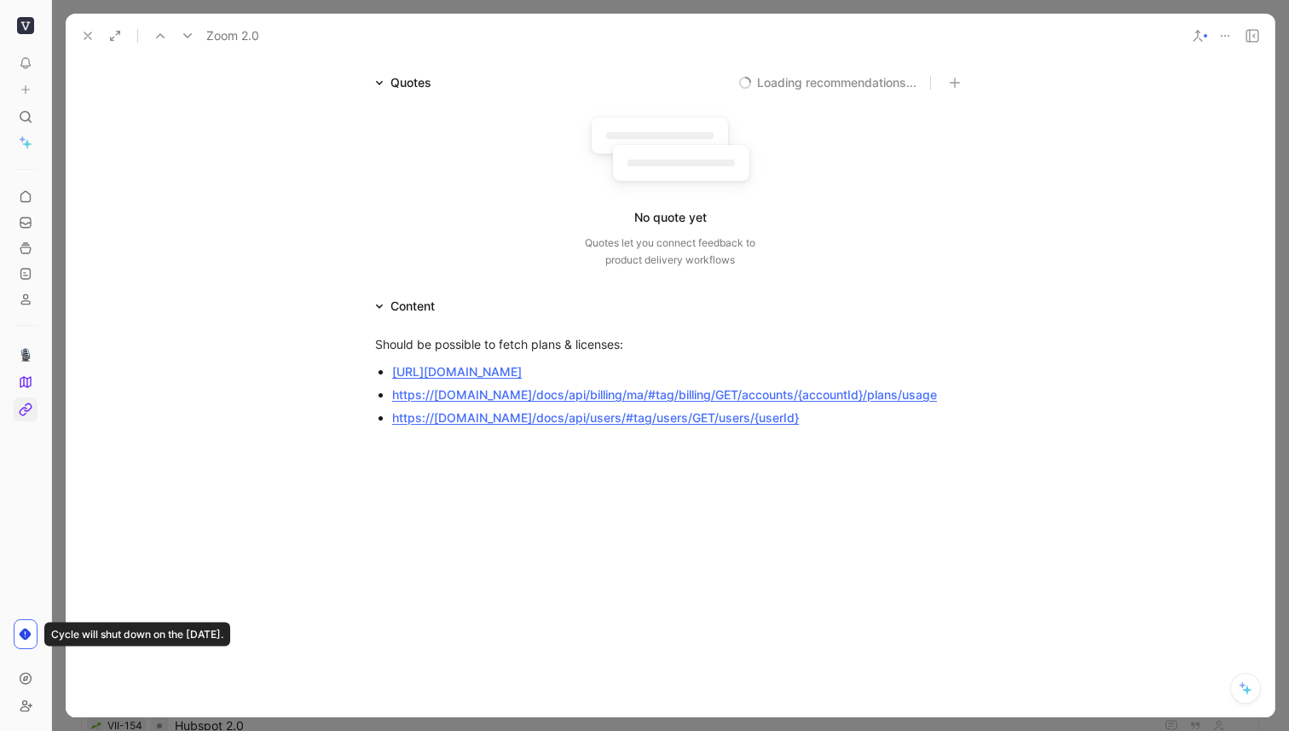
scroll to position [110, 0]
drag, startPoint x: 870, startPoint y: 424, endPoint x: 373, endPoint y: 371, distance: 499.8
click at [373, 371] on ul "[URL][DOMAIN_NAME] https://[DOMAIN_NAME]/docs/api/billing/ma/#tag/billing/GET/a…" at bounding box center [670, 395] width 655 height 69
copy ul "[URL][DOMAIN_NAME] https://[DOMAIN_NAME]/docs/api/billing/ma/#tag/billing/GET/a…"
